Goal: Navigation & Orientation: Understand site structure

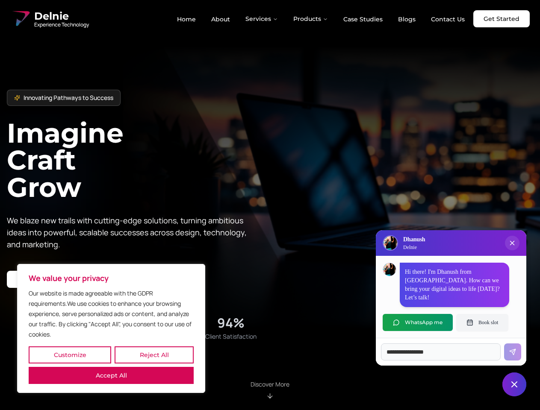
click at [70, 355] on button "Customize" at bounding box center [70, 355] width 82 height 17
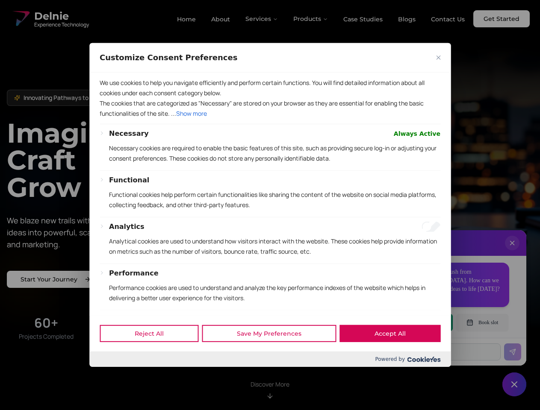
click at [154, 355] on div at bounding box center [270, 205] width 540 height 410
click at [111, 98] on p "We use cookies to help you navigate efficiently and perform certain functions. …" at bounding box center [270, 88] width 341 height 21
click at [270, 119] on p "The cookies that are categorized as "Necessary" are stored on your browser as t…" at bounding box center [270, 108] width 341 height 21
click at [262, 19] on div at bounding box center [270, 205] width 540 height 410
click at [311, 19] on div at bounding box center [270, 205] width 540 height 410
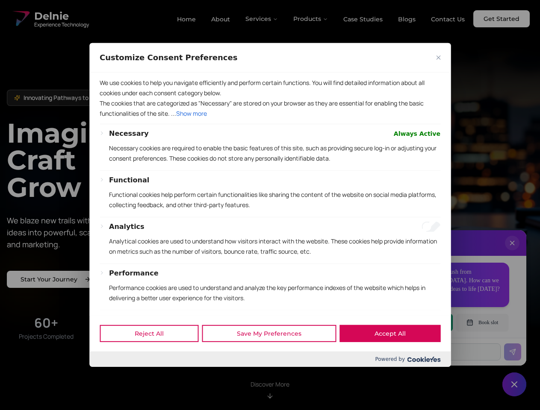
click at [512, 252] on div at bounding box center [270, 205] width 540 height 410
click at [418, 323] on div "Reject All Save My Preferences Accept All" at bounding box center [269, 333] width 361 height 36
click at [482, 323] on div at bounding box center [270, 205] width 540 height 410
click at [514, 385] on div at bounding box center [270, 205] width 540 height 410
